Goal: Check status

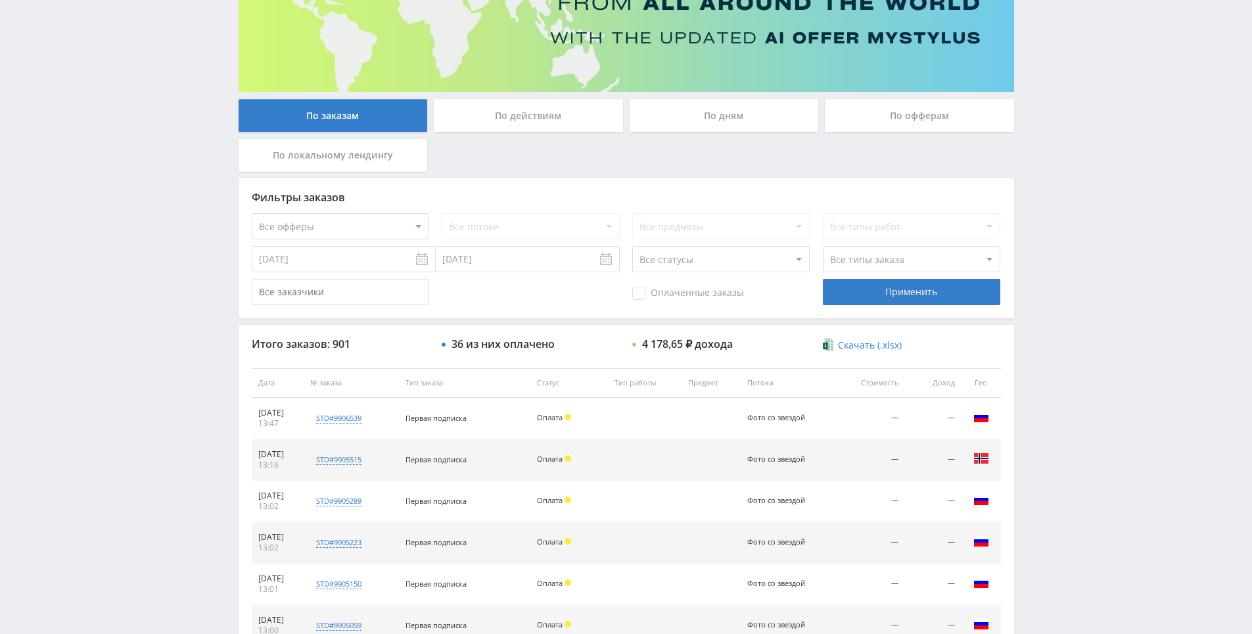
drag, startPoint x: 1057, startPoint y: 377, endPoint x: 1056, endPoint y: 469, distance: 92.0
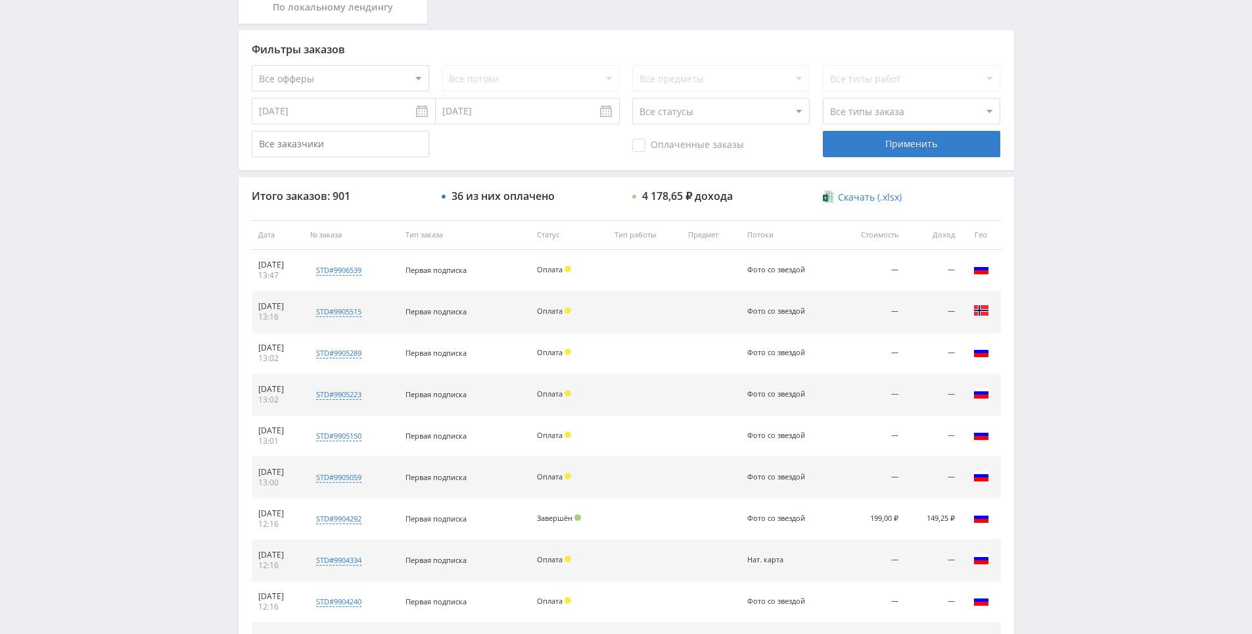
drag, startPoint x: 1055, startPoint y: 437, endPoint x: 1055, endPoint y: 446, distance: 8.5
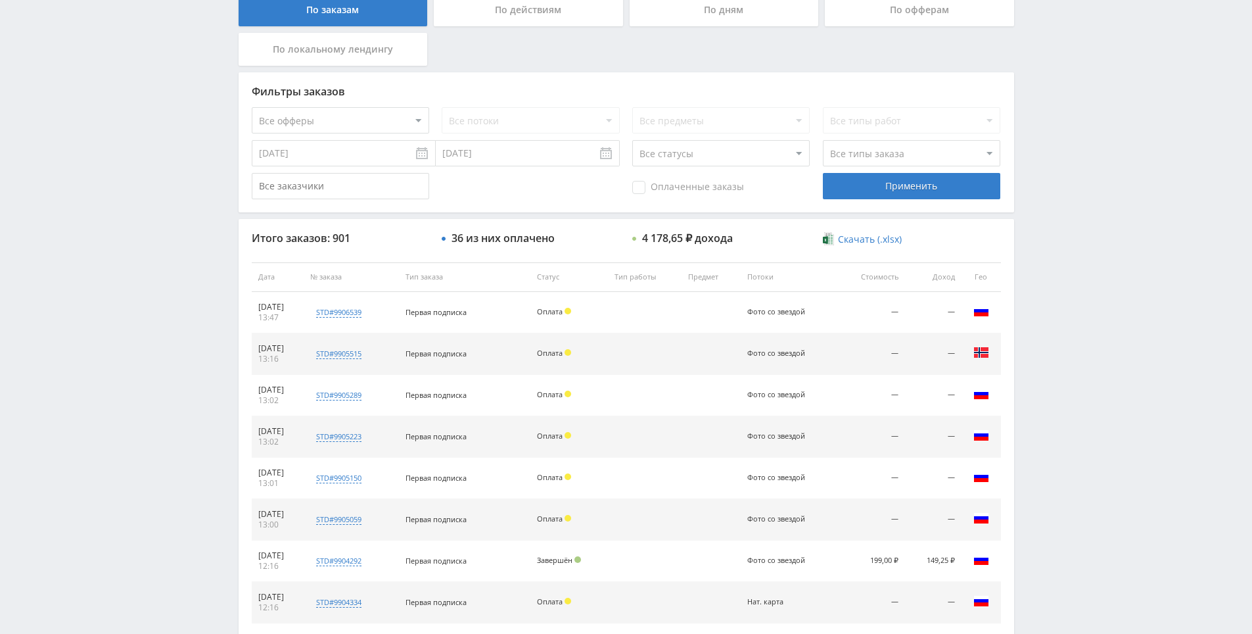
scroll to position [194, 0]
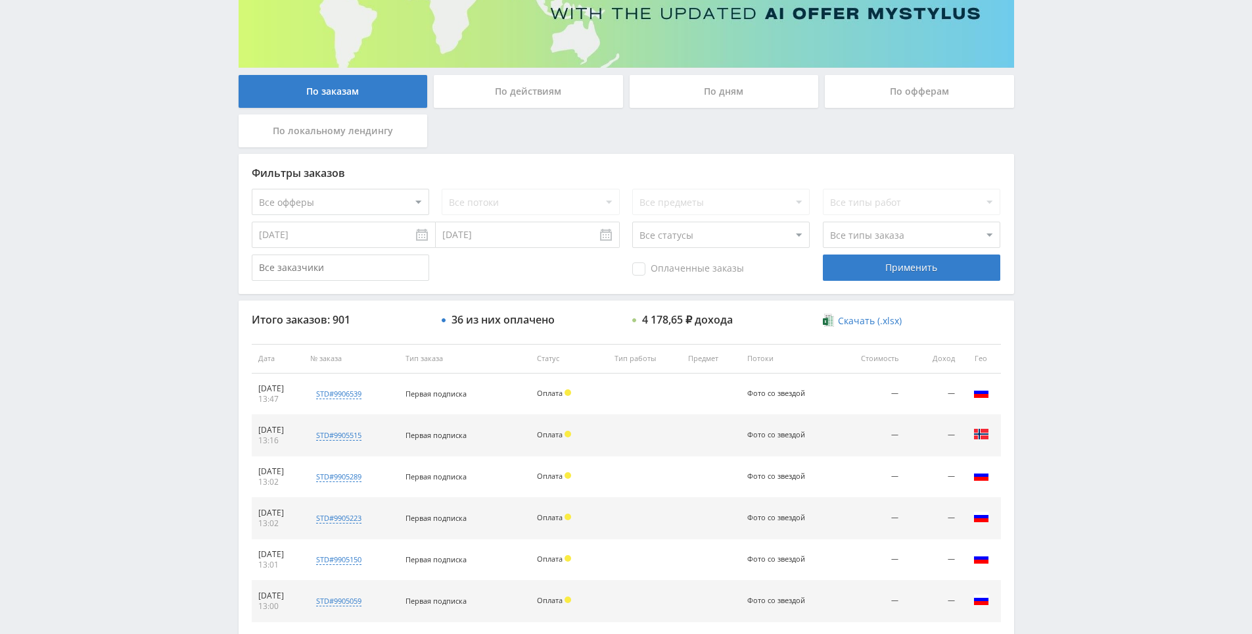
drag, startPoint x: 1055, startPoint y: 446, endPoint x: 1039, endPoint y: 154, distance: 292.3
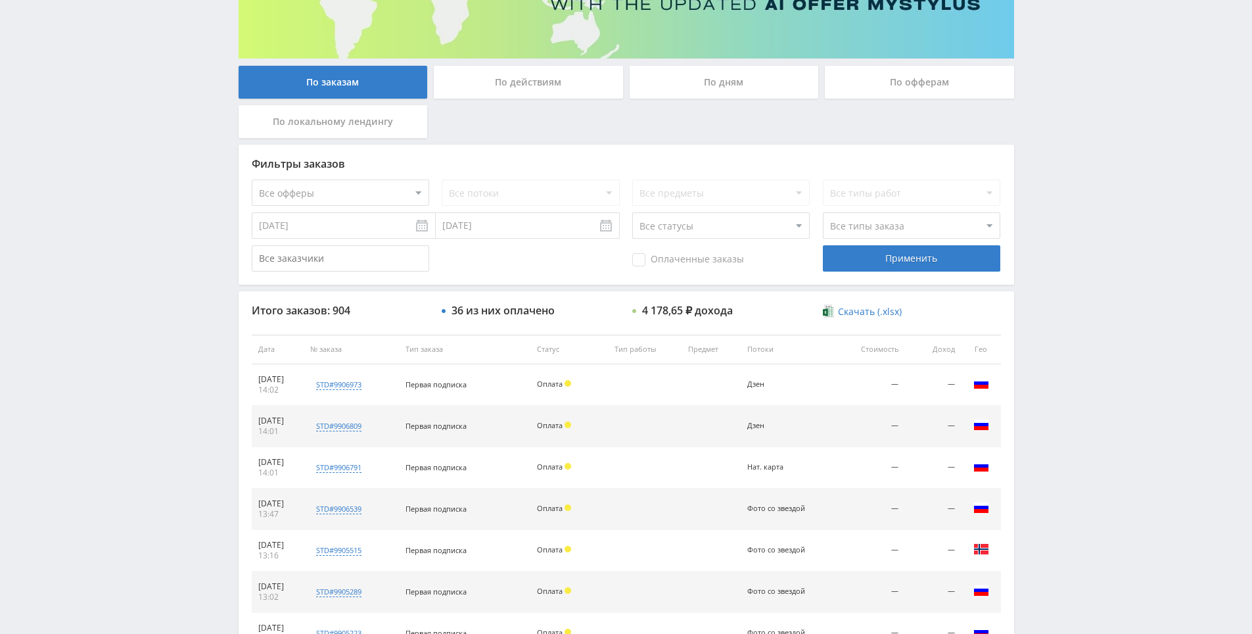
scroll to position [206, 0]
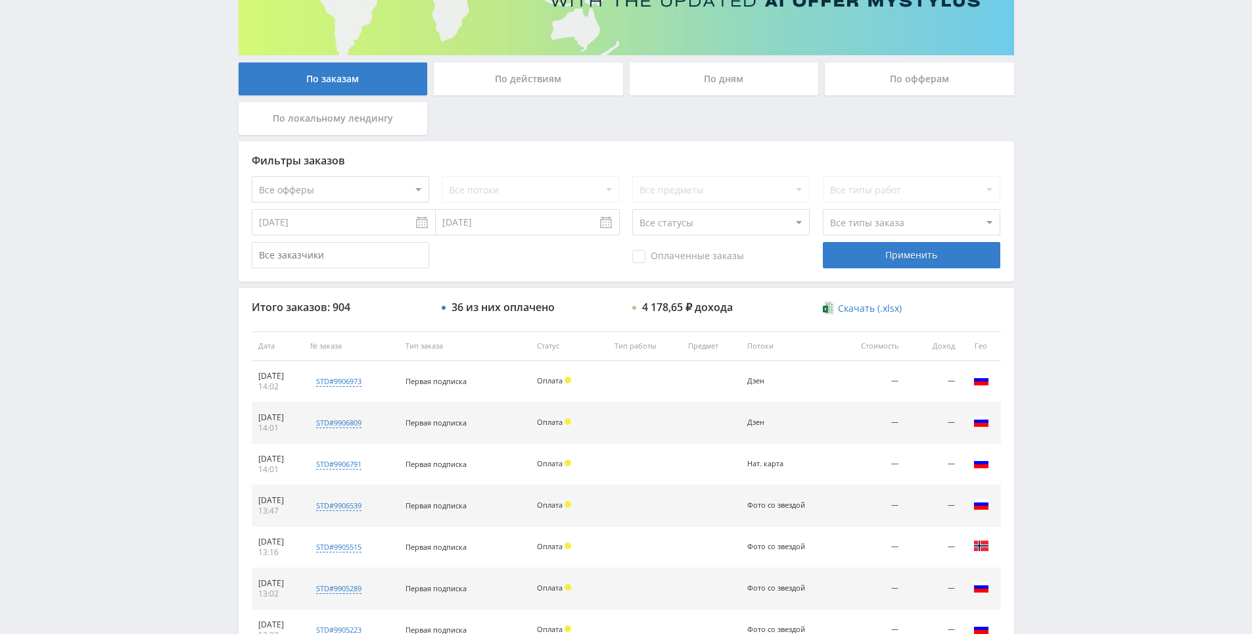
drag, startPoint x: 1062, startPoint y: 401, endPoint x: 1062, endPoint y: 389, distance: 11.8
click at [1062, 400] on div "Telegram-канал Инструменты База знаний Ваш менеджер: Alex Alex Online @edugram_…" at bounding box center [626, 345] width 1252 height 1103
click at [1055, 298] on div "Telegram-канал Инструменты База знаний Ваш менеджер: Alex Alex Online @edugram_…" at bounding box center [626, 345] width 1252 height 1103
click at [1065, 237] on div "Telegram-канал Инструменты База знаний Ваш менеджер: Alex Alex Online @edugram_…" at bounding box center [626, 345] width 1252 height 1103
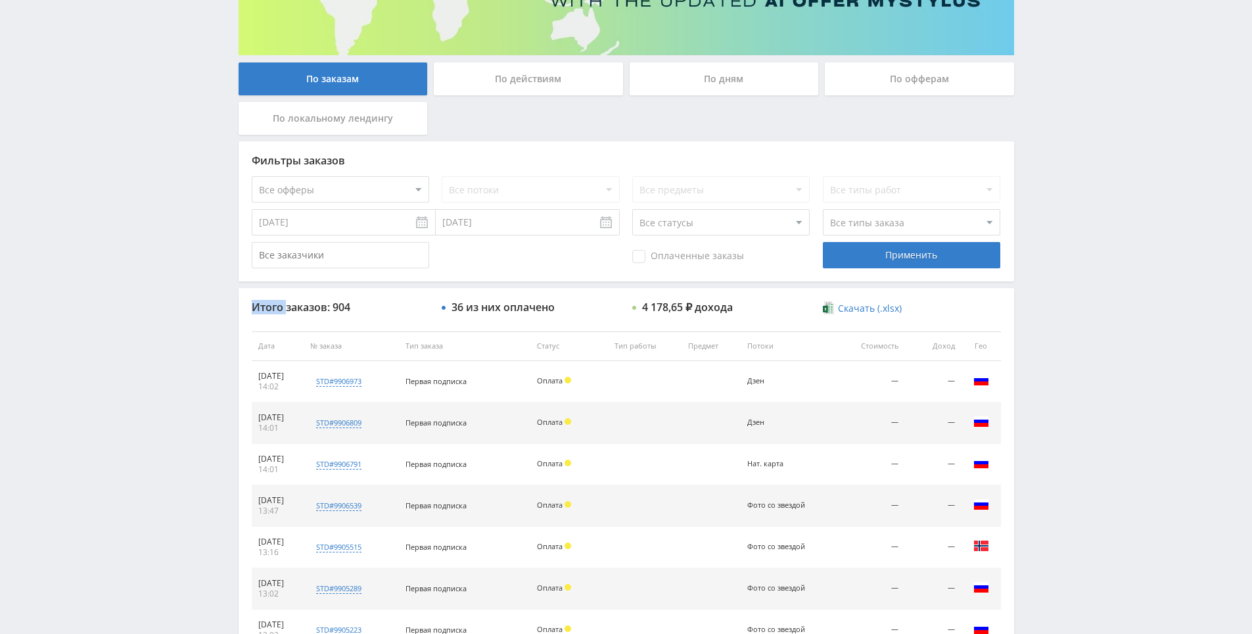
click at [1065, 237] on div "Telegram-канал Инструменты База знаний Ваш менеджер: Alex Alex Online @edugram_…" at bounding box center [626, 345] width 1252 height 1103
click at [1075, 389] on div "Telegram-канал Инструменты База знаний Ваш менеджер: Alex Alex Online @edugram_…" at bounding box center [626, 345] width 1252 height 1103
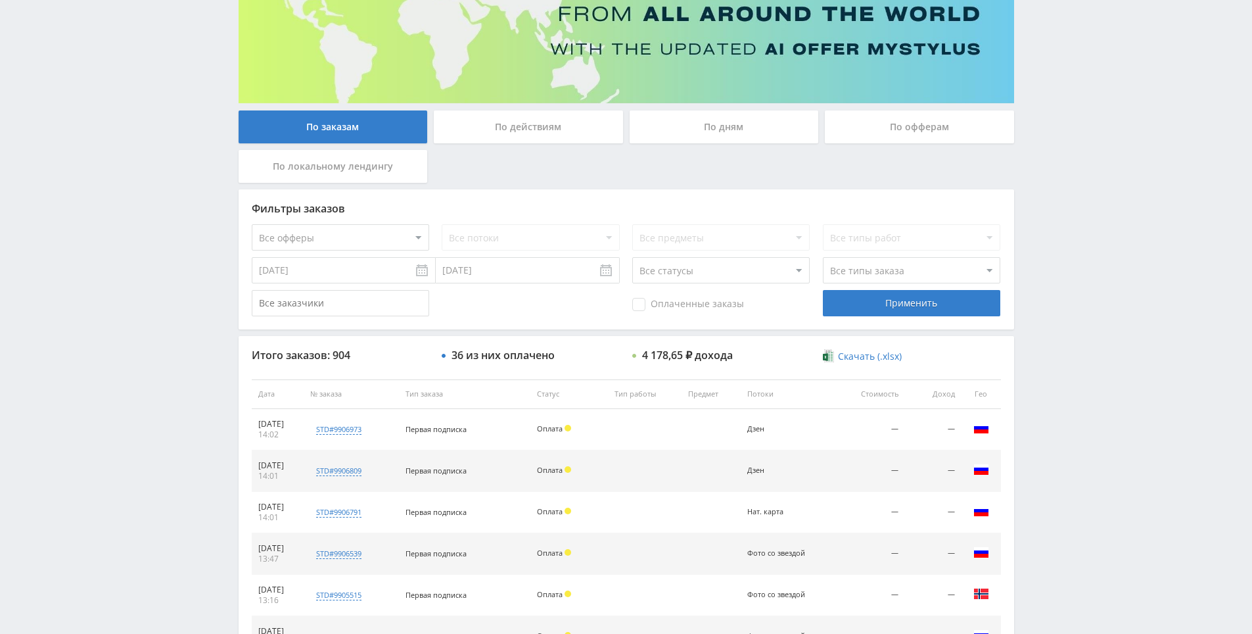
scroll to position [0, 0]
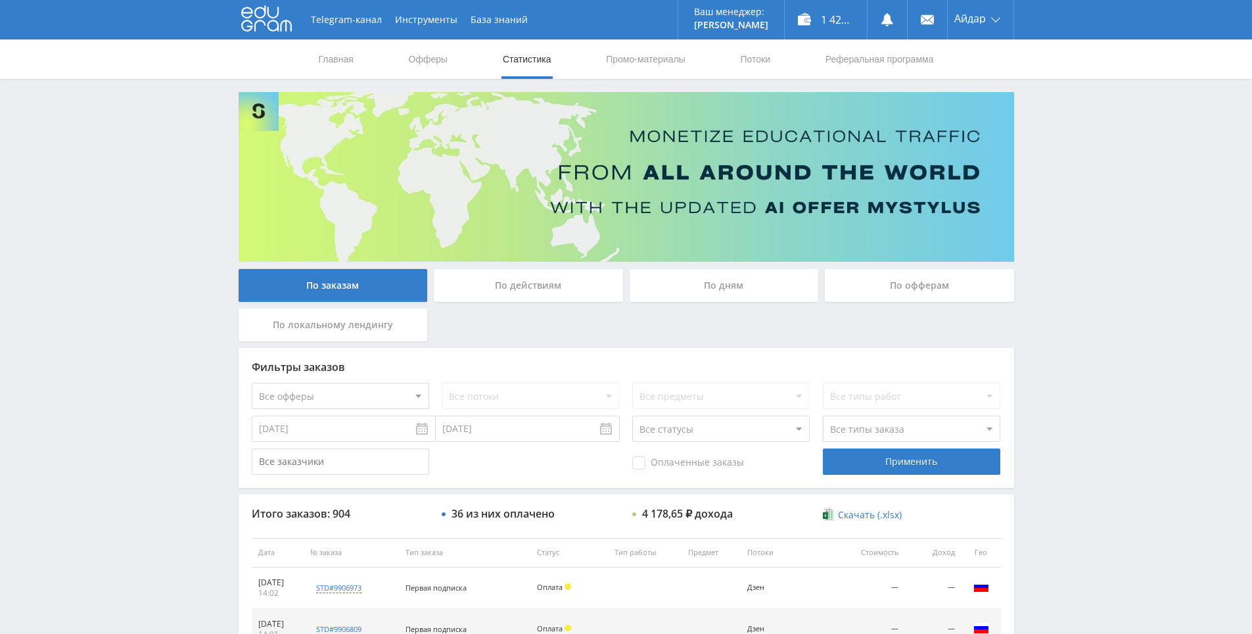
drag, startPoint x: 1076, startPoint y: 366, endPoint x: 1033, endPoint y: 183, distance: 187.8
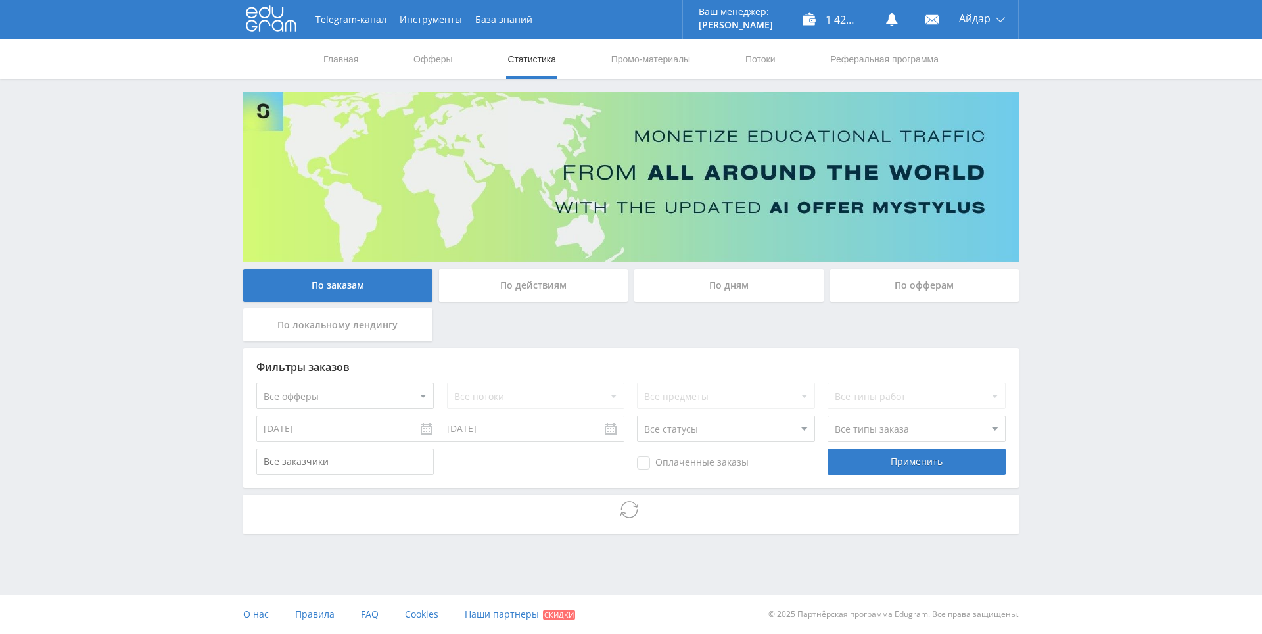
click at [1048, 314] on div "Telegram-канал Инструменты База знаний Ваш менеджер: [PERSON_NAME] Online @edug…" at bounding box center [631, 303] width 1262 height 606
click at [1052, 320] on div "Telegram-канал Инструменты База знаний Ваш менеджер: [PERSON_NAME] Online @edug…" at bounding box center [631, 303] width 1262 height 606
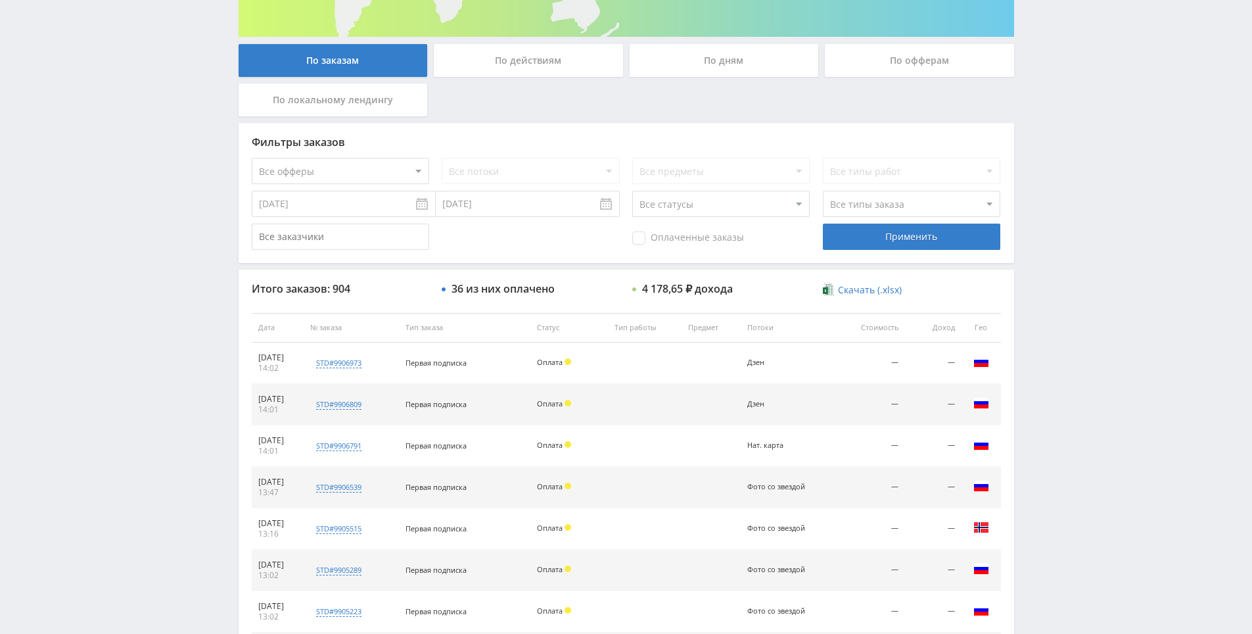
scroll to position [263, 0]
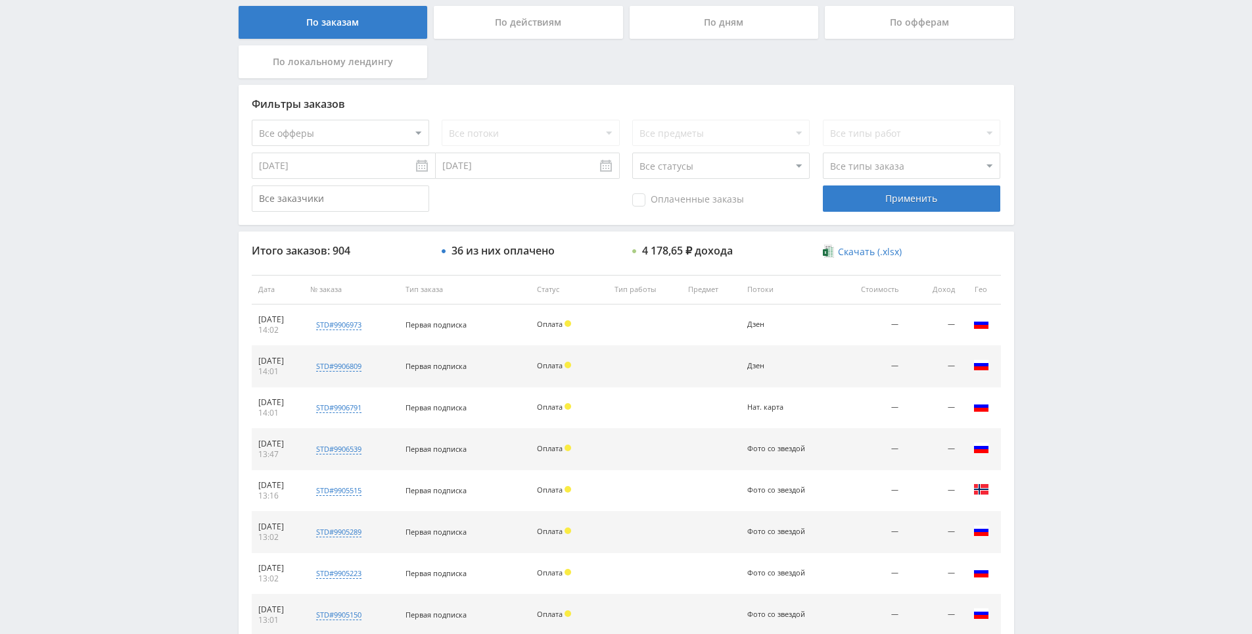
click at [1070, 336] on div "Telegram-канал Инструменты База знаний Ваш менеджер: Alex Alex Online @edugram_…" at bounding box center [626, 288] width 1252 height 1103
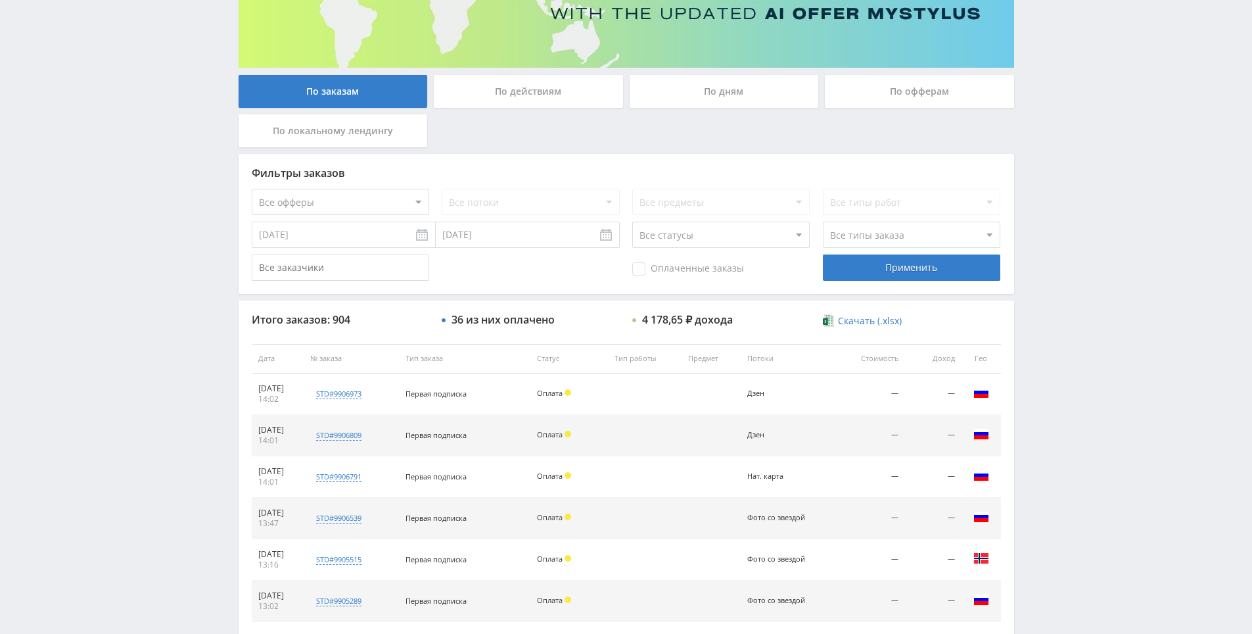
scroll to position [110, 0]
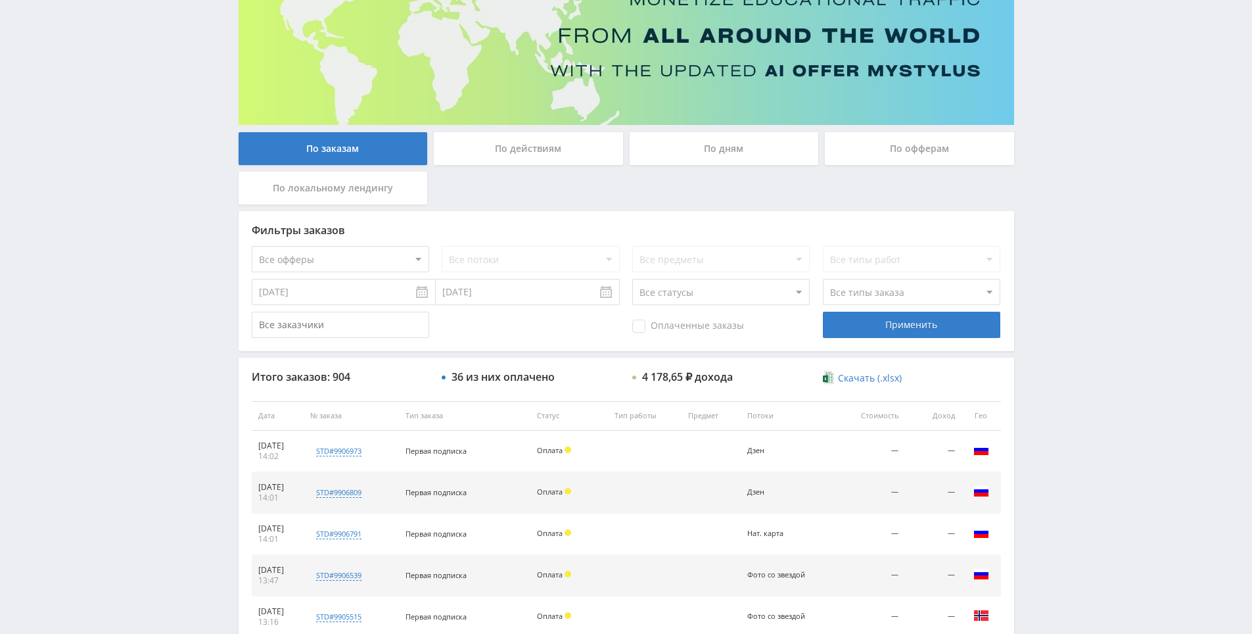
drag, startPoint x: 1073, startPoint y: 371, endPoint x: 1067, endPoint y: 303, distance: 68.6
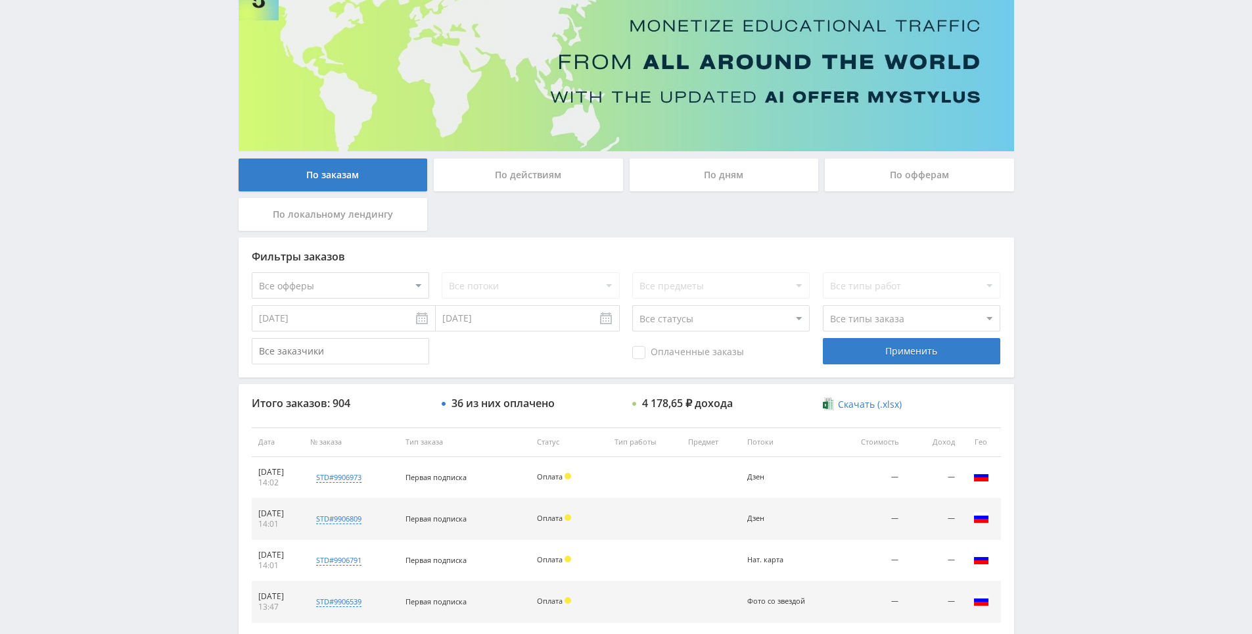
click at [1034, 218] on div "Telegram-канал Инструменты База знаний Ваш менеджер: Alex Alex Online @edugram_…" at bounding box center [626, 441] width 1252 height 1103
click at [1046, 242] on div "Telegram-канал Инструменты База знаний Ваш менеджер: Alex Alex Online @edugram_…" at bounding box center [626, 441] width 1252 height 1103
click at [1032, 193] on div "Telegram-канал Инструменты База знаний Ваш менеджер: Alex Alex Online @edugram_…" at bounding box center [626, 441] width 1252 height 1103
click at [1034, 203] on div "Telegram-канал Инструменты База знаний Ваш менеджер: Alex Alex Online @edugram_…" at bounding box center [626, 441] width 1252 height 1103
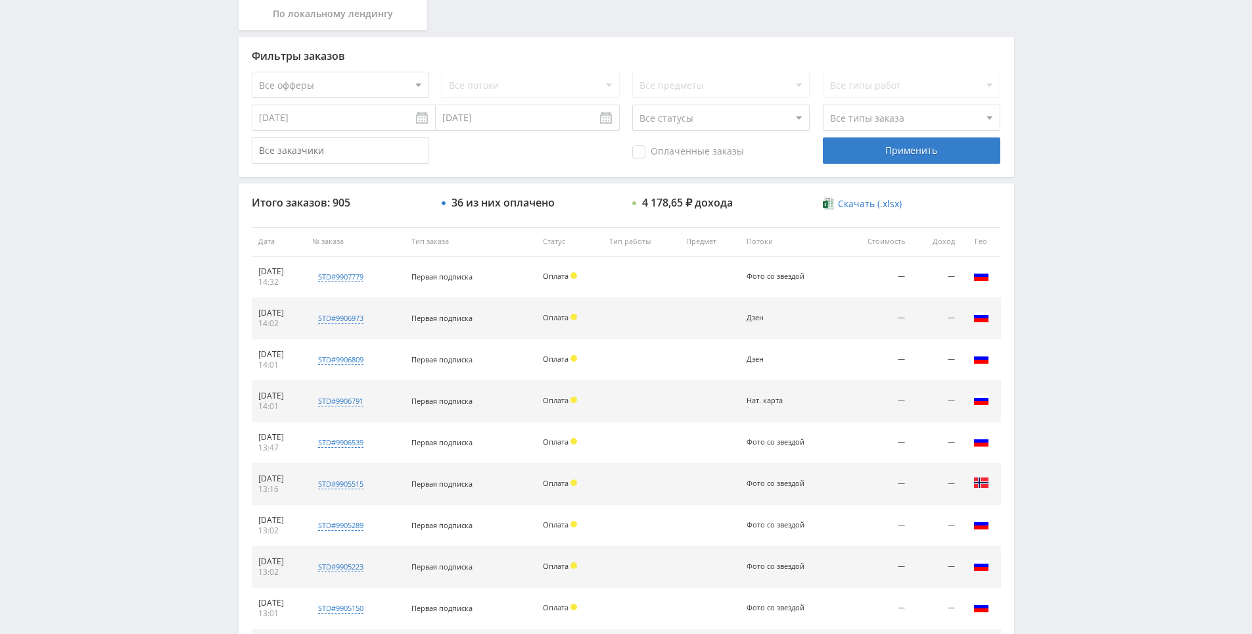
scroll to position [313, 0]
drag, startPoint x: 1096, startPoint y: 478, endPoint x: 1063, endPoint y: 453, distance: 40.4
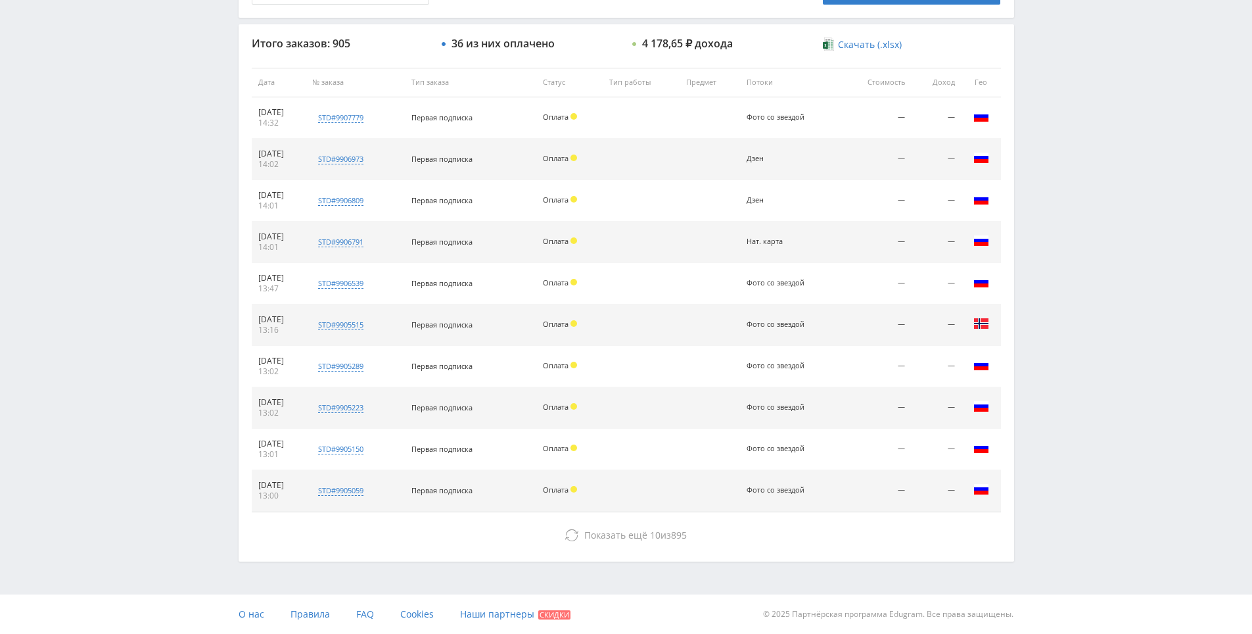
drag, startPoint x: 1056, startPoint y: 477, endPoint x: 1061, endPoint y: 593, distance: 115.8
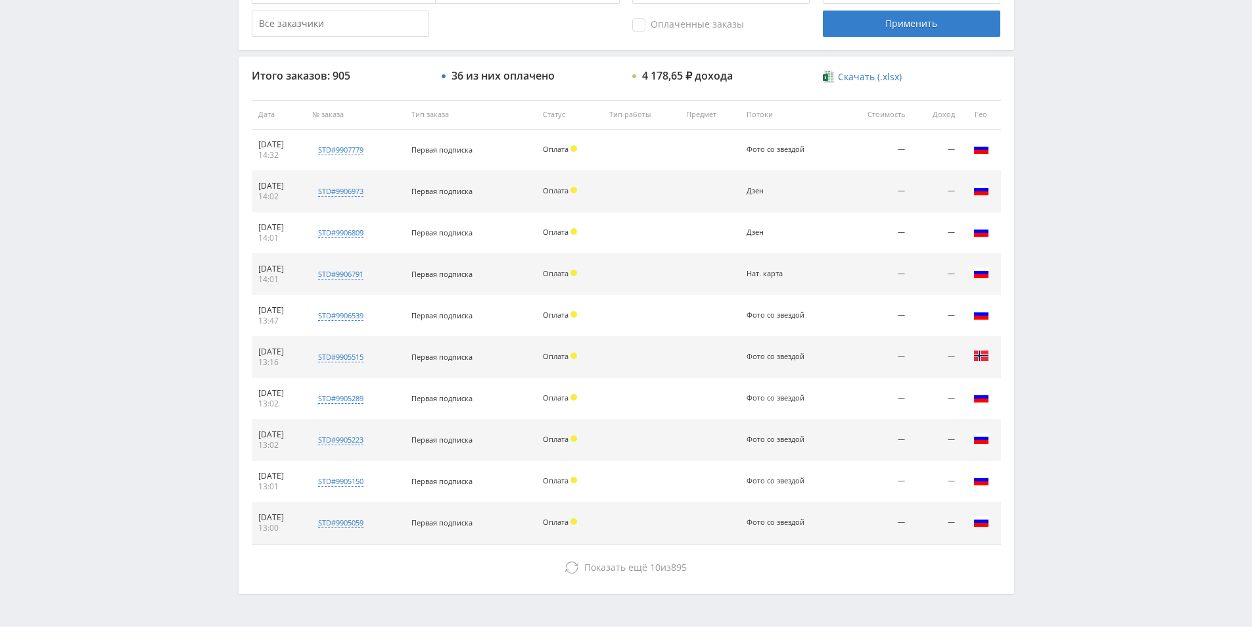
scroll to position [0, 0]
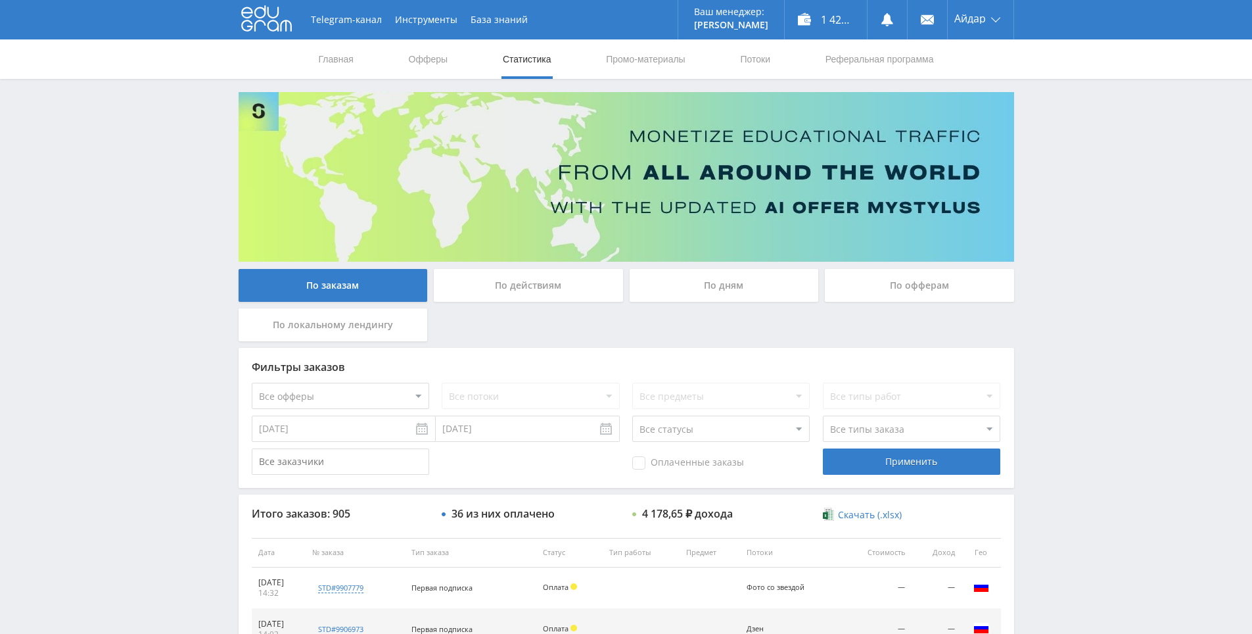
drag, startPoint x: 1057, startPoint y: 561, endPoint x: 1036, endPoint y: 326, distance: 235.5
